Goal: Transaction & Acquisition: Download file/media

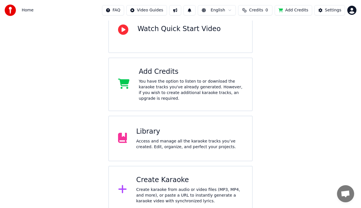
click at [163, 132] on div "Library Access and manage all the karaoke tracks you’ve created. Edit, organize…" at bounding box center [189, 138] width 107 height 23
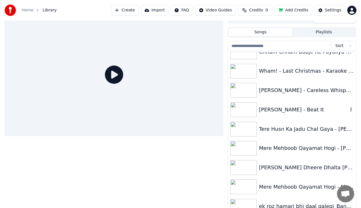
scroll to position [971, 0]
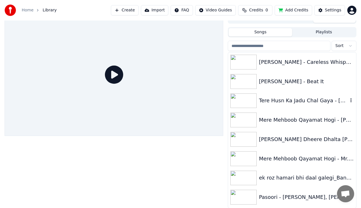
click at [287, 101] on div "Tere Husn Ka Jadu Chal Gaya - [PERSON_NAME], [PERSON_NAME] - Karaoke by [PERSON…" at bounding box center [303, 101] width 89 height 8
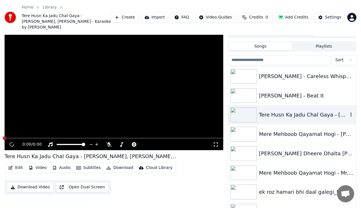
scroll to position [16, 0]
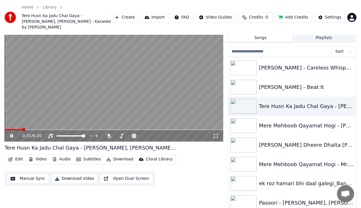
click at [30, 130] on div "0:31 / 6:20" at bounding box center [114, 135] width 218 height 11
click at [30, 123] on video at bounding box center [114, 80] width 218 height 123
click at [30, 129] on span at bounding box center [114, 129] width 218 height 1
click at [12, 133] on div "0:45 / 6:20" at bounding box center [114, 135] width 218 height 11
click at [13, 134] on icon at bounding box center [11, 136] width 3 height 4
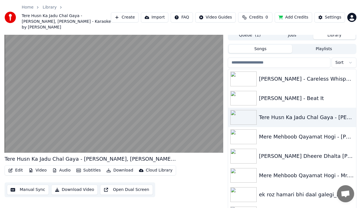
scroll to position [0, 0]
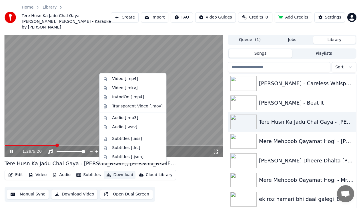
click at [115, 171] on button "Download" at bounding box center [119, 175] width 31 height 8
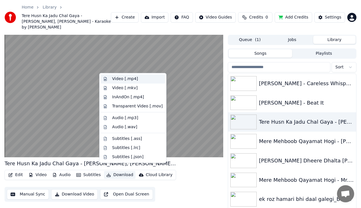
click at [122, 80] on div "Video [.mp4]" at bounding box center [125, 79] width 26 height 6
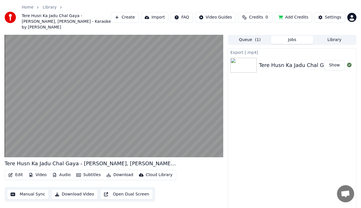
click at [337, 62] on button "Show" at bounding box center [334, 65] width 21 height 10
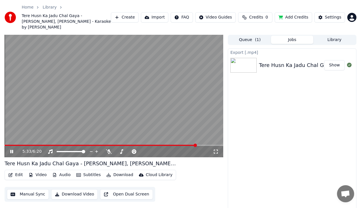
scroll to position [11, 0]
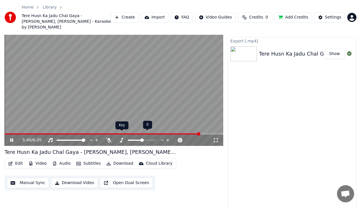
click at [121, 138] on icon at bounding box center [121, 140] width 6 height 5
click at [122, 138] on icon at bounding box center [121, 140] width 3 height 5
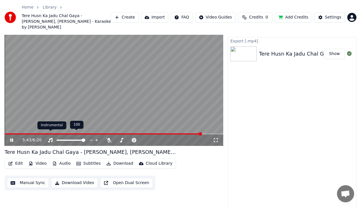
click at [50, 138] on icon at bounding box center [50, 140] width 6 height 5
click at [116, 160] on button "Download" at bounding box center [119, 164] width 31 height 8
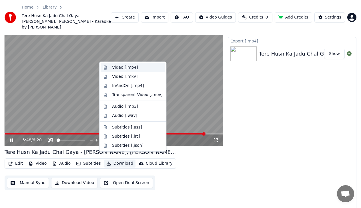
click at [130, 68] on div "Video [.mp4]" at bounding box center [125, 68] width 26 height 6
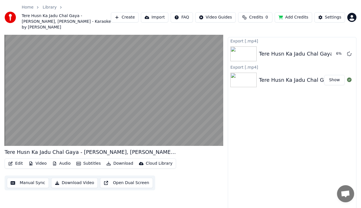
click at [61, 160] on button "Audio" at bounding box center [61, 164] width 23 height 8
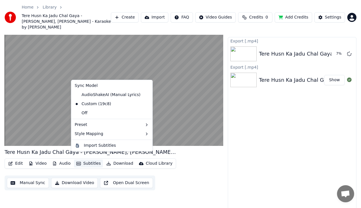
click at [299, 164] on div "Export [.mp4] Tere Husn Ka Jadu Chal Gaya - Iqbal Sabri, [PERSON_NAME] - Karaok…" at bounding box center [292, 125] width 128 height 177
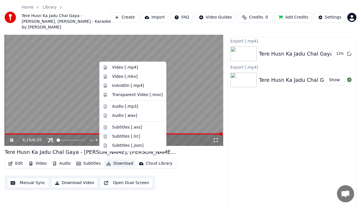
click at [123, 160] on button "Download" at bounding box center [119, 164] width 31 height 8
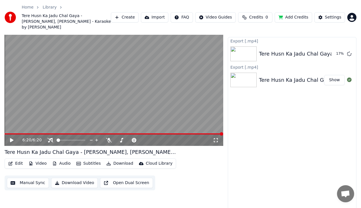
click at [304, 145] on div "Export [.mp4] Tere Husn Ka Jadu Chal Gaya - Iqbal Sabri, [PERSON_NAME] - Karaok…" at bounding box center [292, 125] width 128 height 177
click at [110, 138] on icon at bounding box center [109, 140] width 6 height 5
click at [49, 138] on icon at bounding box center [50, 140] width 6 height 5
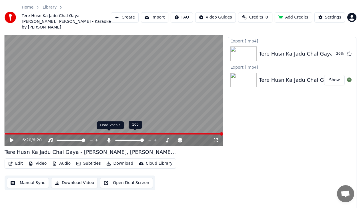
click at [108, 138] on icon at bounding box center [109, 140] width 6 height 5
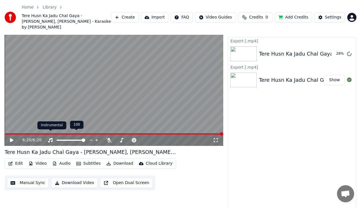
click at [52, 138] on icon at bounding box center [50, 140] width 5 height 5
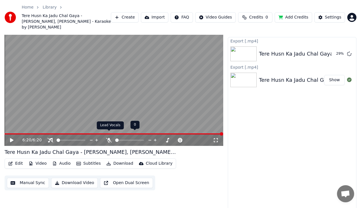
click at [110, 138] on icon at bounding box center [109, 140] width 6 height 5
click at [111, 160] on button "Download" at bounding box center [119, 164] width 31 height 8
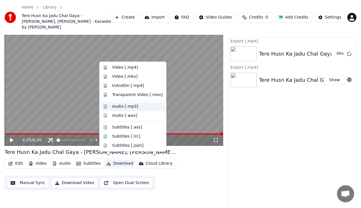
click at [129, 107] on div "Audio [.mp3]" at bounding box center [125, 107] width 26 height 6
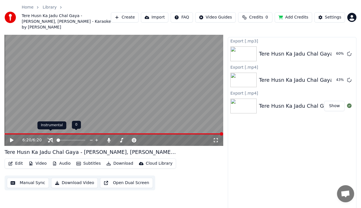
click at [50, 138] on icon at bounding box center [50, 140] width 6 height 5
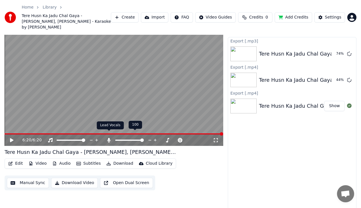
click at [110, 138] on icon at bounding box center [108, 140] width 3 height 5
click at [116, 160] on button "Download" at bounding box center [119, 164] width 31 height 8
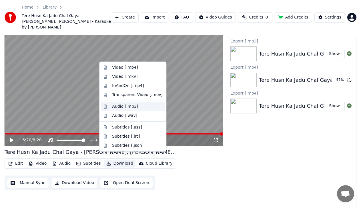
click at [127, 107] on div "Audio [.mp3]" at bounding box center [125, 107] width 26 height 6
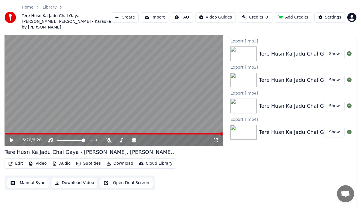
click at [331, 75] on button "Show" at bounding box center [334, 80] width 21 height 10
click at [10, 138] on icon at bounding box center [11, 140] width 3 height 4
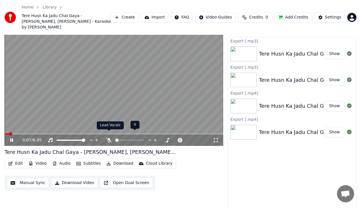
click at [109, 138] on icon at bounding box center [109, 140] width 6 height 5
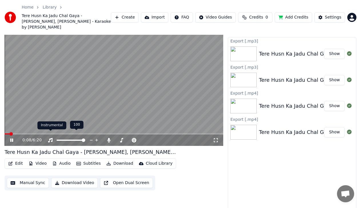
click at [51, 138] on icon at bounding box center [50, 140] width 5 height 5
click at [29, 135] on div "0:11 / 6:20" at bounding box center [114, 140] width 218 height 11
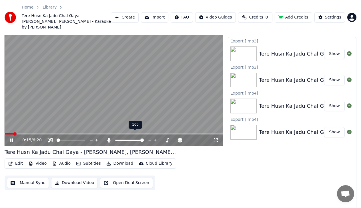
click at [109, 138] on icon at bounding box center [108, 140] width 3 height 5
click at [53, 138] on div at bounding box center [76, 141] width 46 height 6
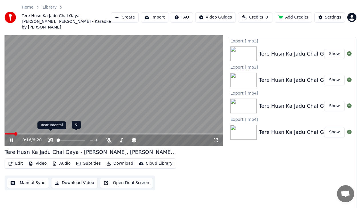
click at [51, 138] on icon at bounding box center [50, 140] width 6 height 5
click at [49, 138] on icon at bounding box center [50, 140] width 6 height 5
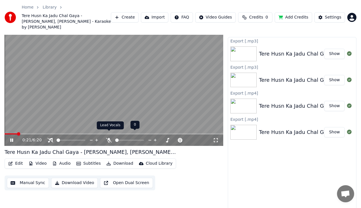
click at [109, 138] on icon at bounding box center [109, 140] width 6 height 5
click at [85, 81] on video at bounding box center [114, 84] width 218 height 123
click at [13, 135] on div "0:25 / 6:20" at bounding box center [114, 140] width 218 height 11
click at [15, 134] on span at bounding box center [12, 134] width 14 height 1
click at [13, 138] on icon at bounding box center [15, 140] width 13 height 5
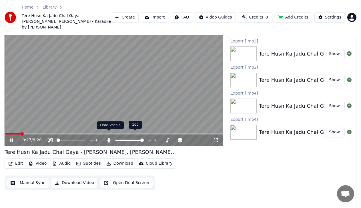
click at [110, 138] on icon at bounding box center [108, 140] width 3 height 5
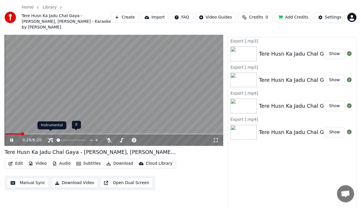
click at [49, 138] on icon at bounding box center [50, 140] width 6 height 5
click at [52, 138] on icon at bounding box center [50, 140] width 5 height 5
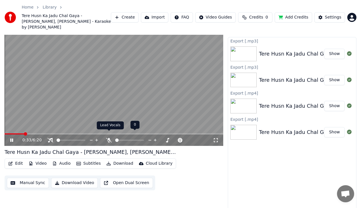
click at [108, 138] on icon at bounding box center [109, 140] width 6 height 5
click at [169, 77] on video at bounding box center [114, 84] width 218 height 123
click at [44, 134] on span at bounding box center [114, 134] width 218 height 1
click at [15, 138] on icon at bounding box center [15, 140] width 13 height 5
click at [119, 160] on button "Download" at bounding box center [119, 164] width 31 height 8
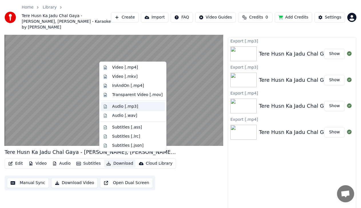
click at [129, 107] on div "Audio [.mp3]" at bounding box center [125, 107] width 26 height 6
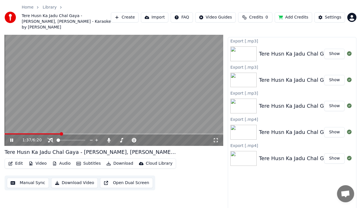
click at [332, 49] on button "Show" at bounding box center [334, 54] width 21 height 10
click at [50, 138] on icon at bounding box center [50, 140] width 6 height 5
click at [108, 138] on div "2:31 / 6:20" at bounding box center [117, 141] width 190 height 6
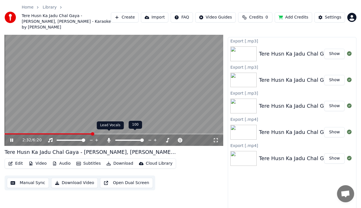
click at [110, 138] on icon at bounding box center [109, 140] width 6 height 5
click at [120, 160] on button "Download" at bounding box center [119, 164] width 31 height 8
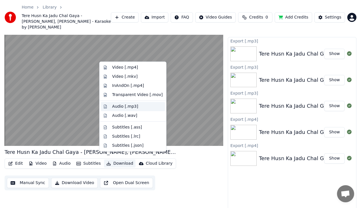
click at [135, 108] on div "Audio [.mp3]" at bounding box center [137, 107] width 51 height 6
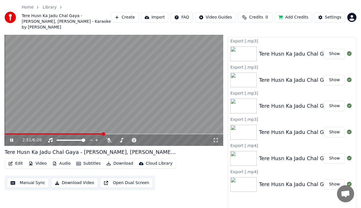
click at [334, 49] on button "Show" at bounding box center [334, 54] width 21 height 10
